Goal: Transaction & Acquisition: Purchase product/service

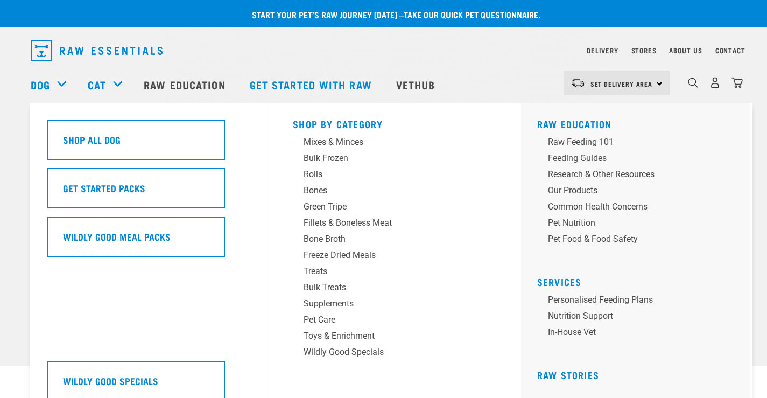
click at [57, 85] on div "Dog" at bounding box center [54, 84] width 46 height 43
click at [62, 79] on div "Dog" at bounding box center [54, 84] width 46 height 43
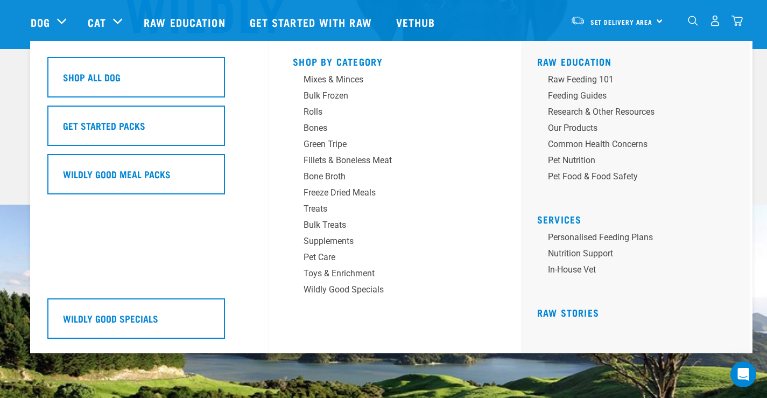
scroll to position [215, 0]
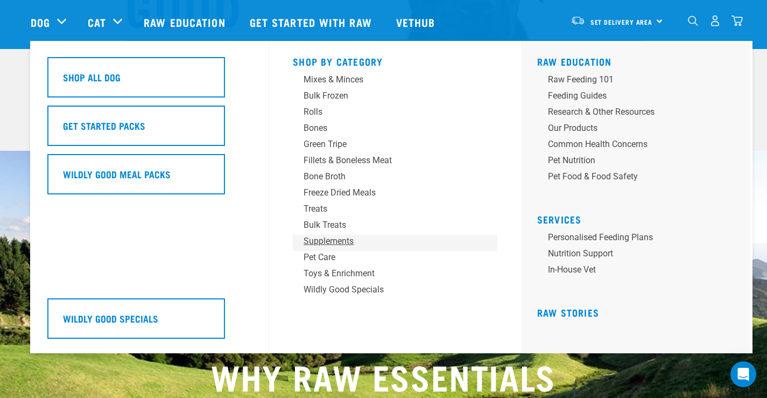
click at [335, 242] on div "Supplements" at bounding box center [388, 241] width 168 height 13
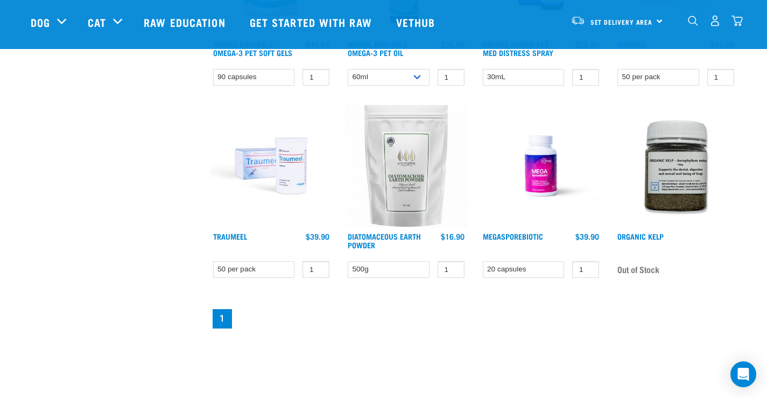
scroll to position [592, 0]
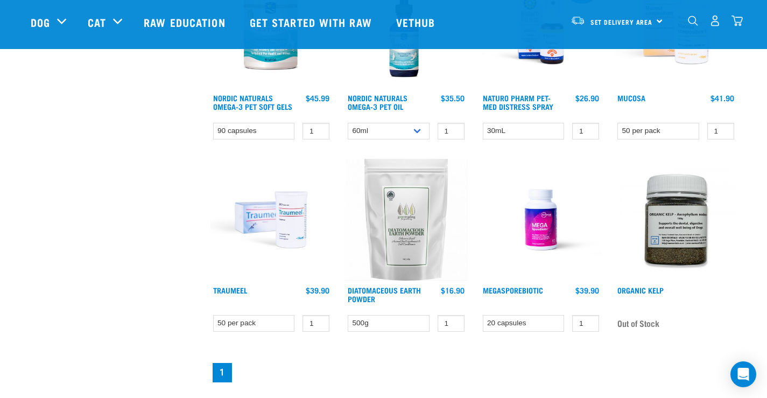
click at [287, 228] on img at bounding box center [272, 220] width 122 height 122
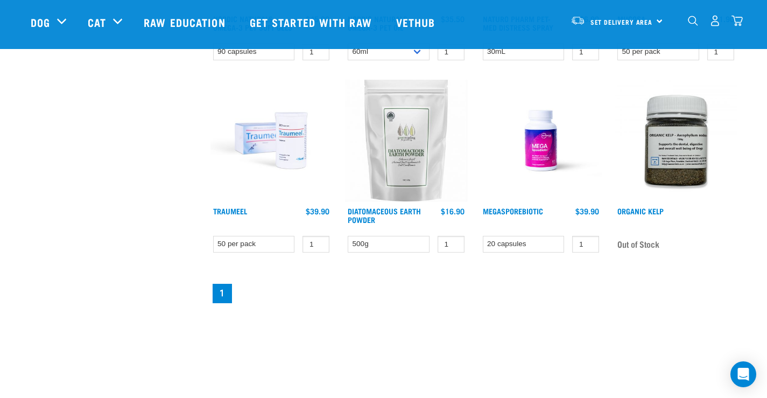
scroll to position [564, 0]
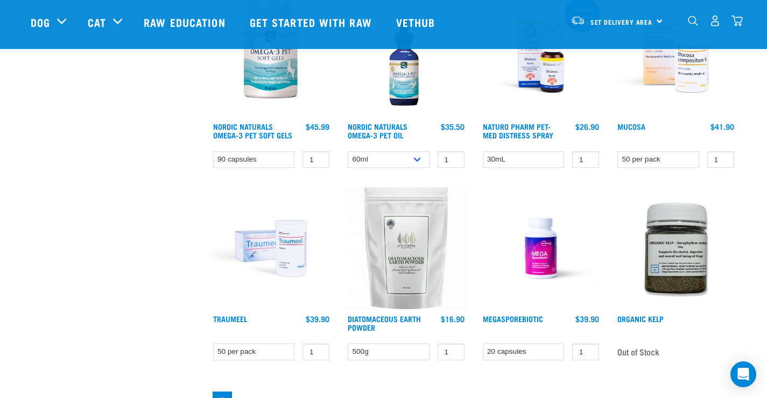
click at [669, 76] on img at bounding box center [676, 56] width 122 height 122
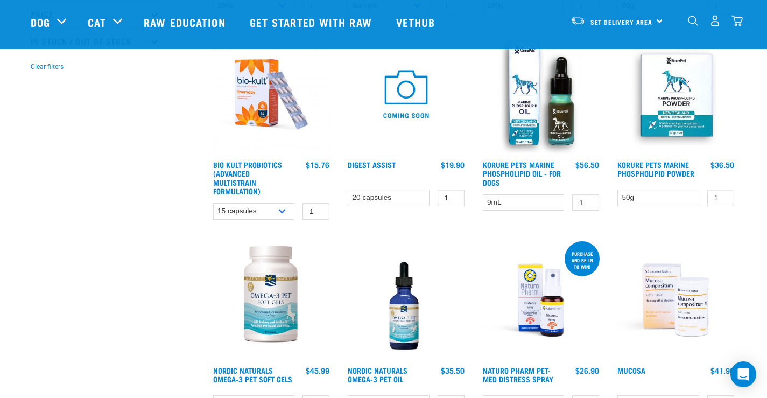
scroll to position [266, 0]
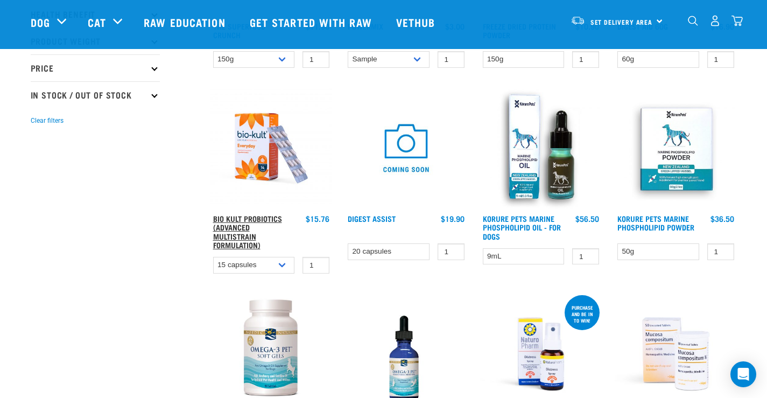
click at [239, 220] on link "Bio Kult Probiotics (Advanced Multistrain Formulation)" at bounding box center [247, 232] width 69 height 30
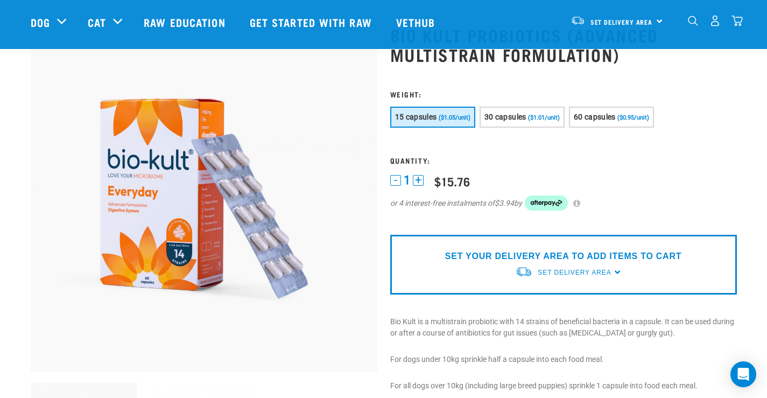
scroll to position [215, 0]
